Goal: Task Accomplishment & Management: Use online tool/utility

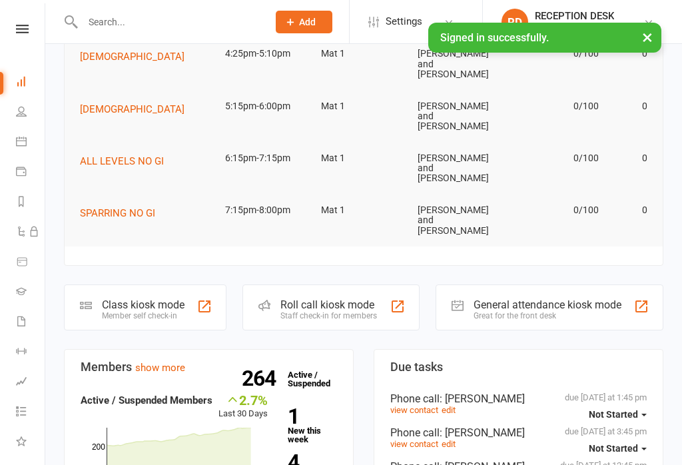
click at [147, 311] on div "Member self check-in" at bounding box center [143, 315] width 83 height 9
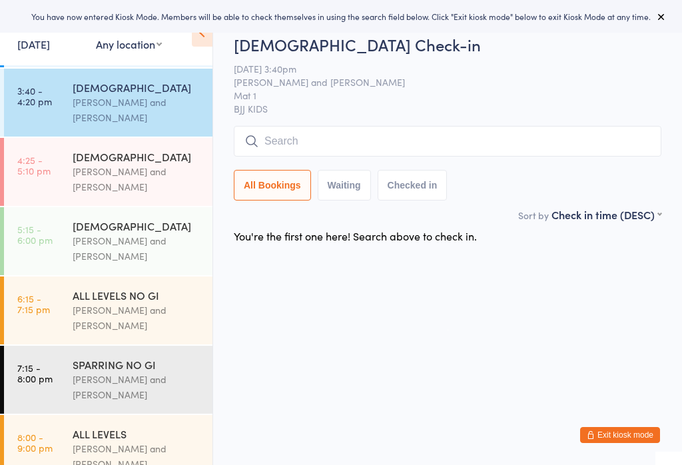
scroll to position [348, 0]
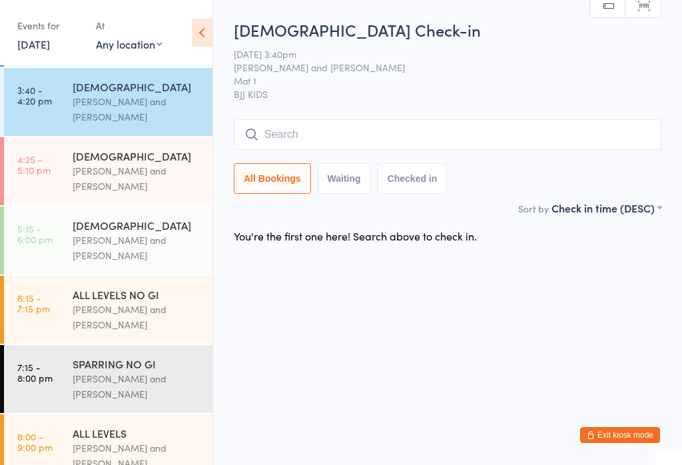
click at [164, 151] on div "[DEMOGRAPHIC_DATA]" at bounding box center [137, 156] width 129 height 15
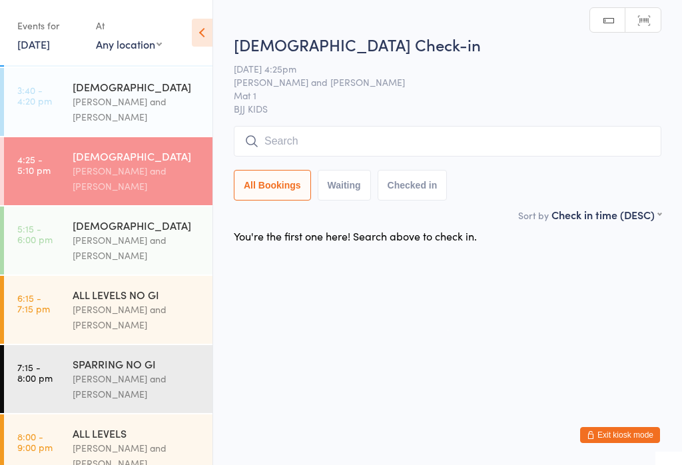
click at [378, 143] on input "search" at bounding box center [448, 141] width 428 height 31
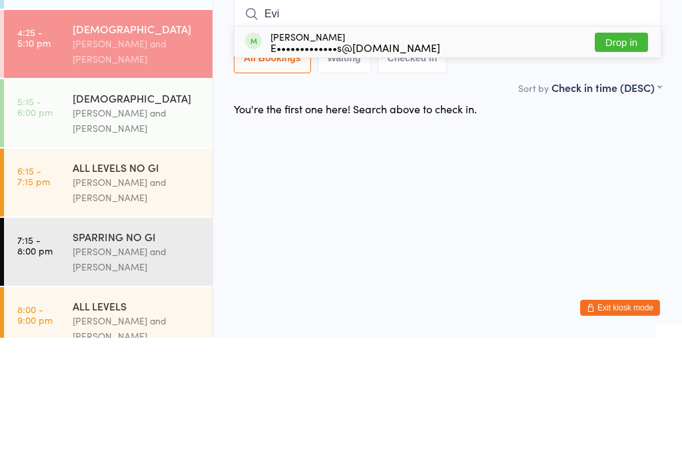
type input "Evi"
click at [628, 160] on button "Drop in" at bounding box center [621, 169] width 53 height 19
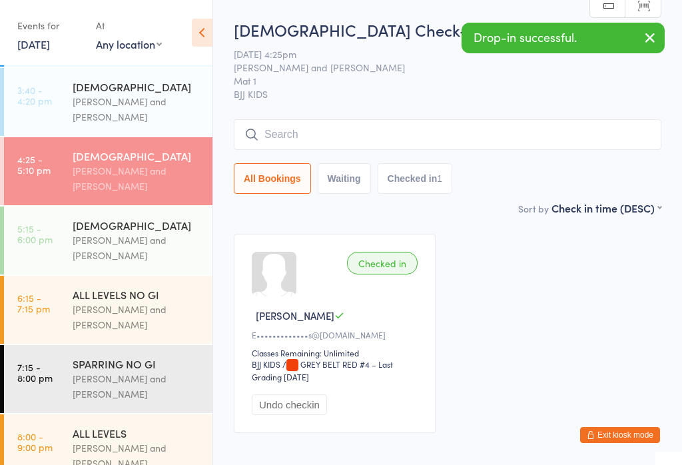
click at [149, 79] on div "[DEMOGRAPHIC_DATA]" at bounding box center [137, 86] width 129 height 15
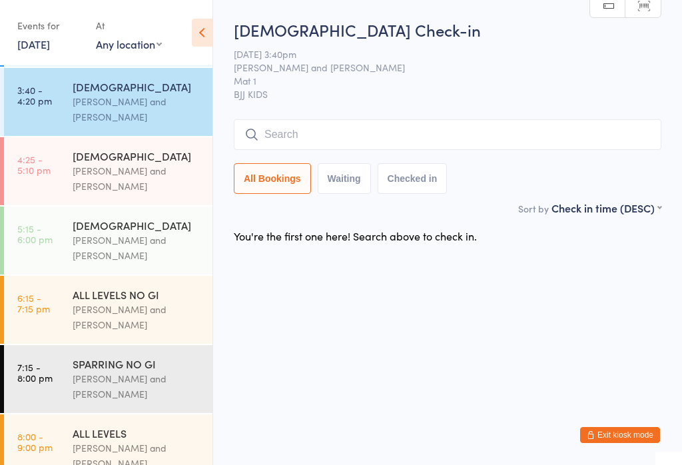
click at [143, 94] on div "[PERSON_NAME] and [PERSON_NAME]" at bounding box center [137, 109] width 129 height 31
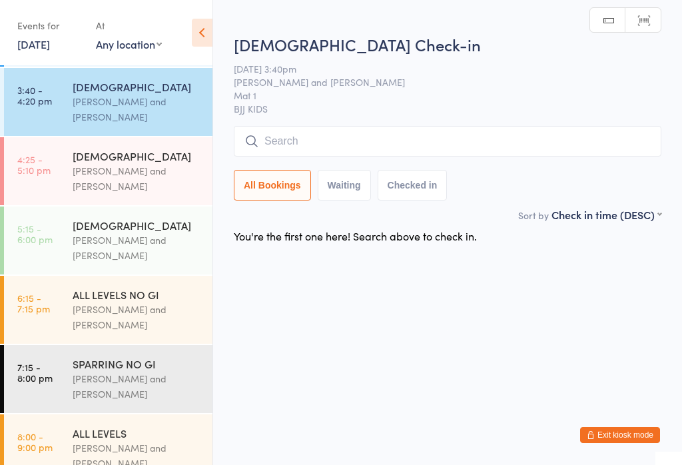
click at [381, 138] on input "search" at bounding box center [448, 141] width 428 height 31
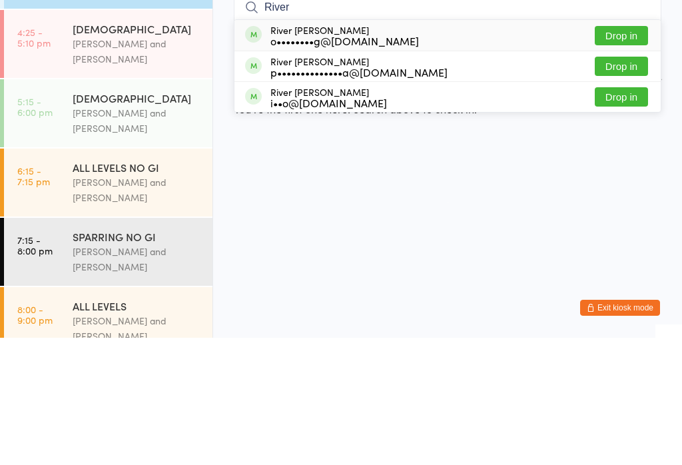
type input "River"
click at [624, 184] on button "Drop in" at bounding box center [621, 193] width 53 height 19
